Goal: Information Seeking & Learning: Learn about a topic

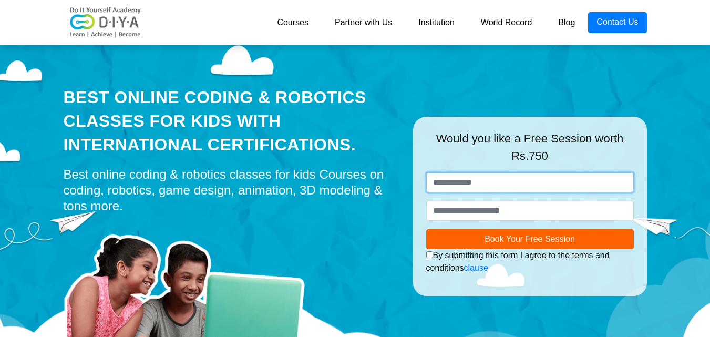
click at [510, 185] on input "text" at bounding box center [530, 182] width 208 height 20
type input "*********"
click at [464, 71] on div "Best Online Coding & Robotics Classes for kids with International Certification…" at bounding box center [355, 185] width 599 height 289
click at [289, 22] on link "Courses" at bounding box center [293, 22] width 58 height 21
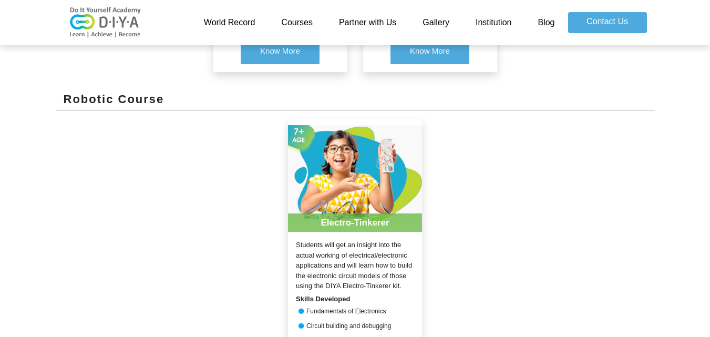
scroll to position [705, 0]
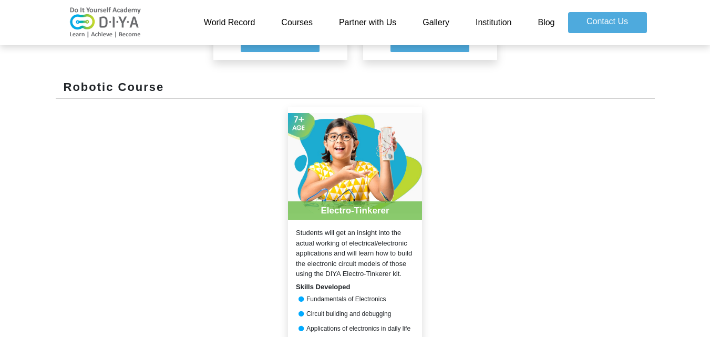
click at [203, 17] on link "World Record" at bounding box center [230, 22] width 78 height 21
